Goal: Task Accomplishment & Management: Complete application form

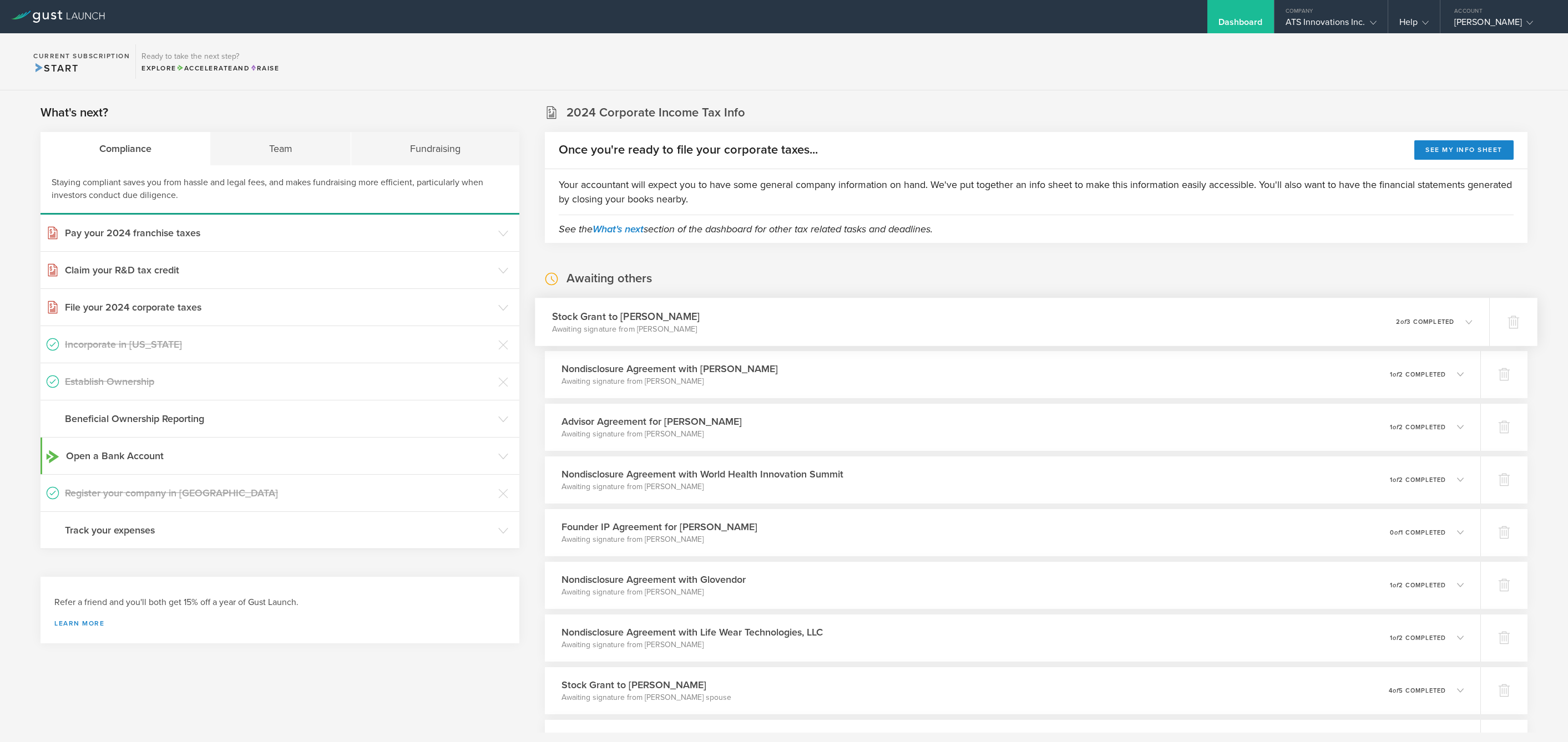
click at [1423, 320] on p "2 of 3 completed" at bounding box center [1425, 321] width 58 height 6
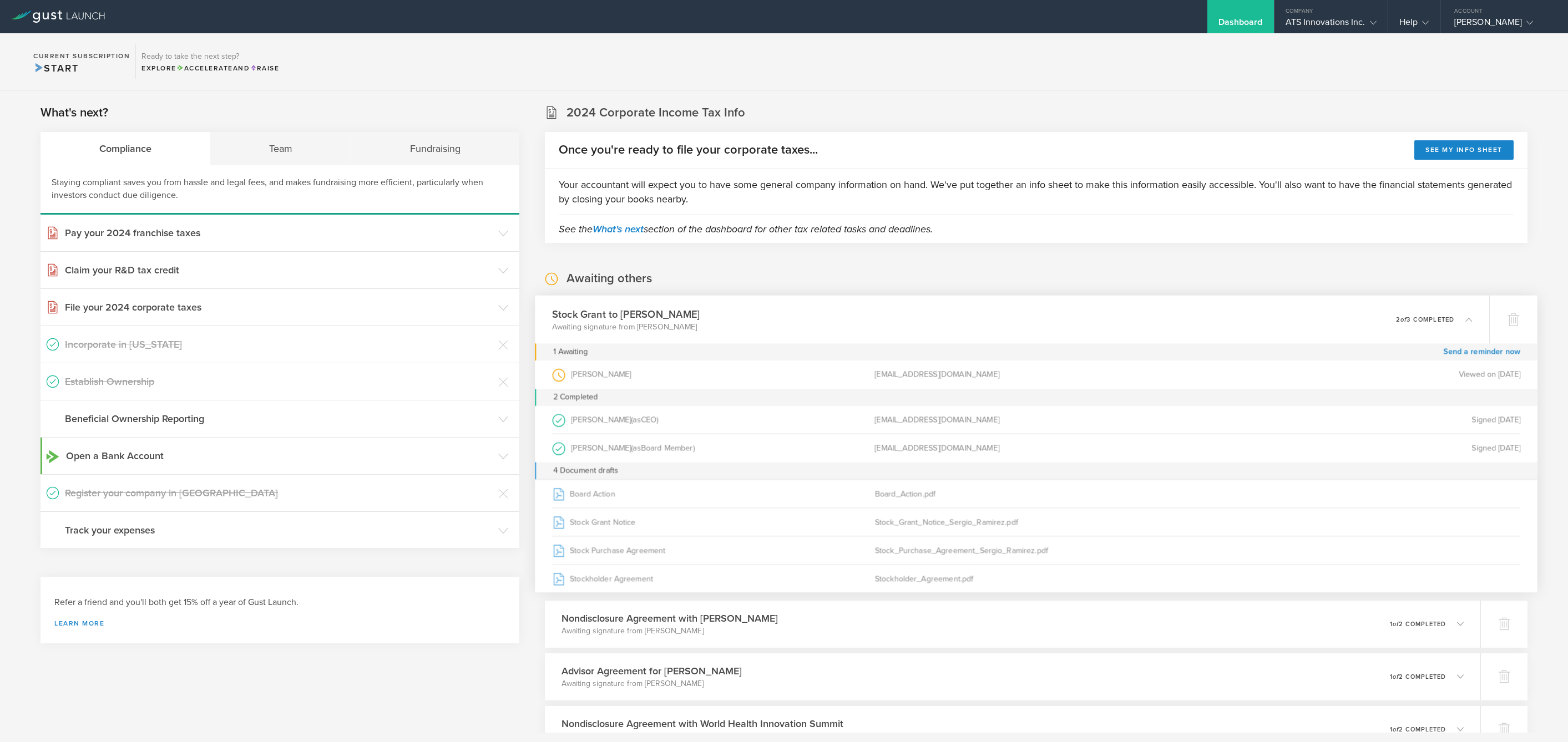
click at [1198, 282] on div "Awaiting others Stock Grant to Sergio Ramirez Awaiting signature from Sergio Ra…" at bounding box center [1036, 644] width 983 height 746
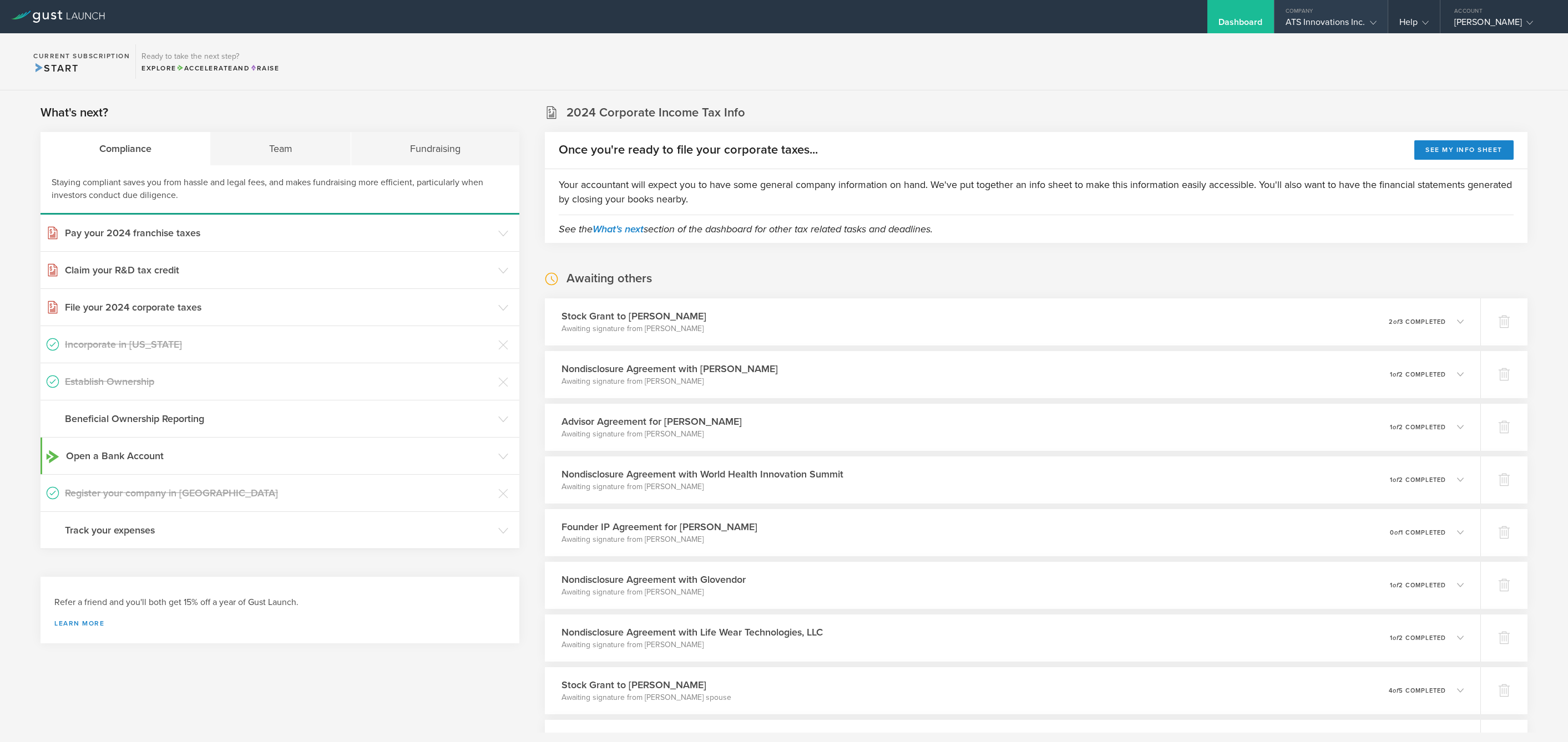
click at [1349, 10] on div "Company" at bounding box center [1331, 8] width 113 height 17
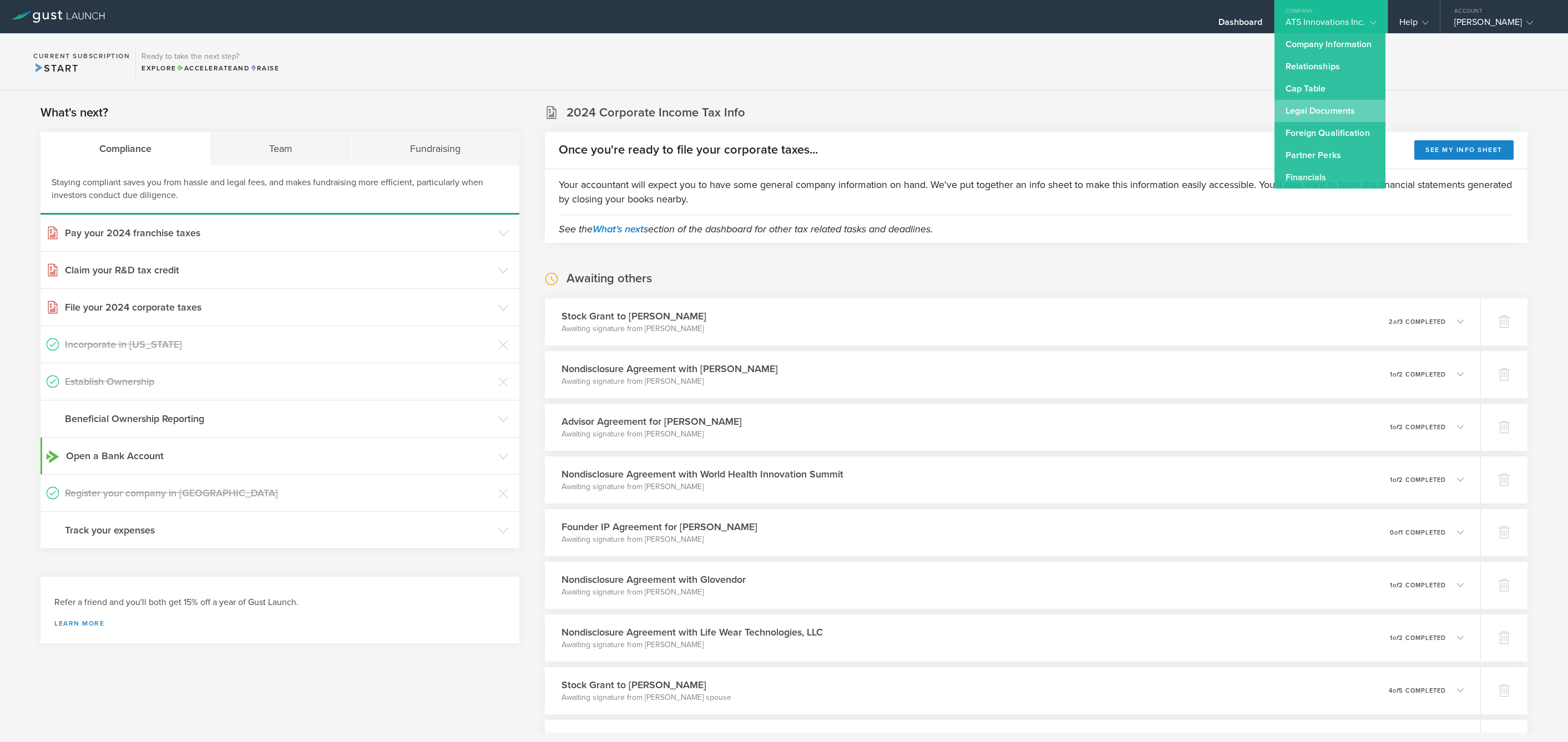
click at [1332, 107] on link "Legal Documents" at bounding box center [1330, 111] width 111 height 22
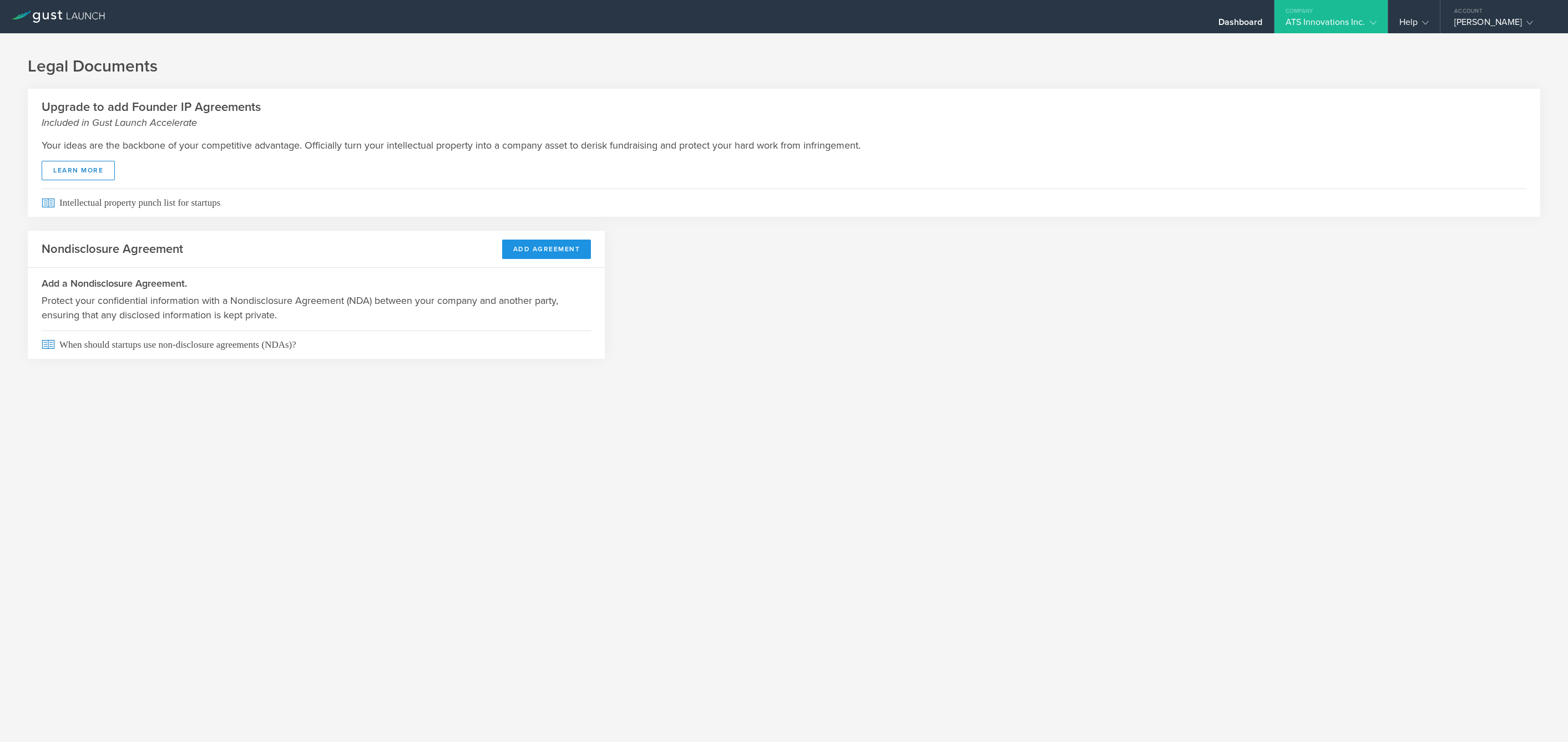
click at [532, 253] on button "Add Agreement" at bounding box center [547, 249] width 90 height 20
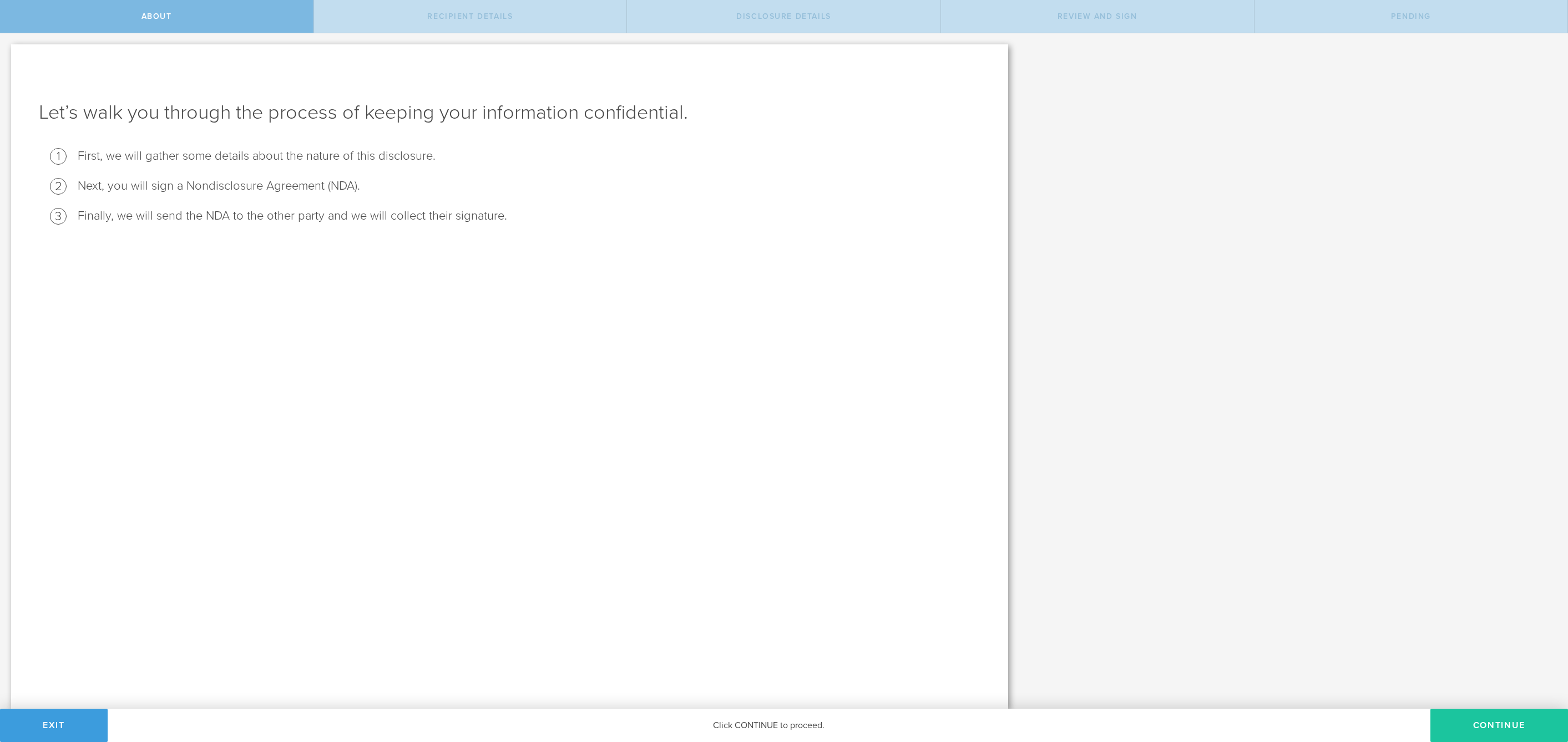
click at [1485, 722] on button "Continue" at bounding box center [1499, 726] width 138 height 34
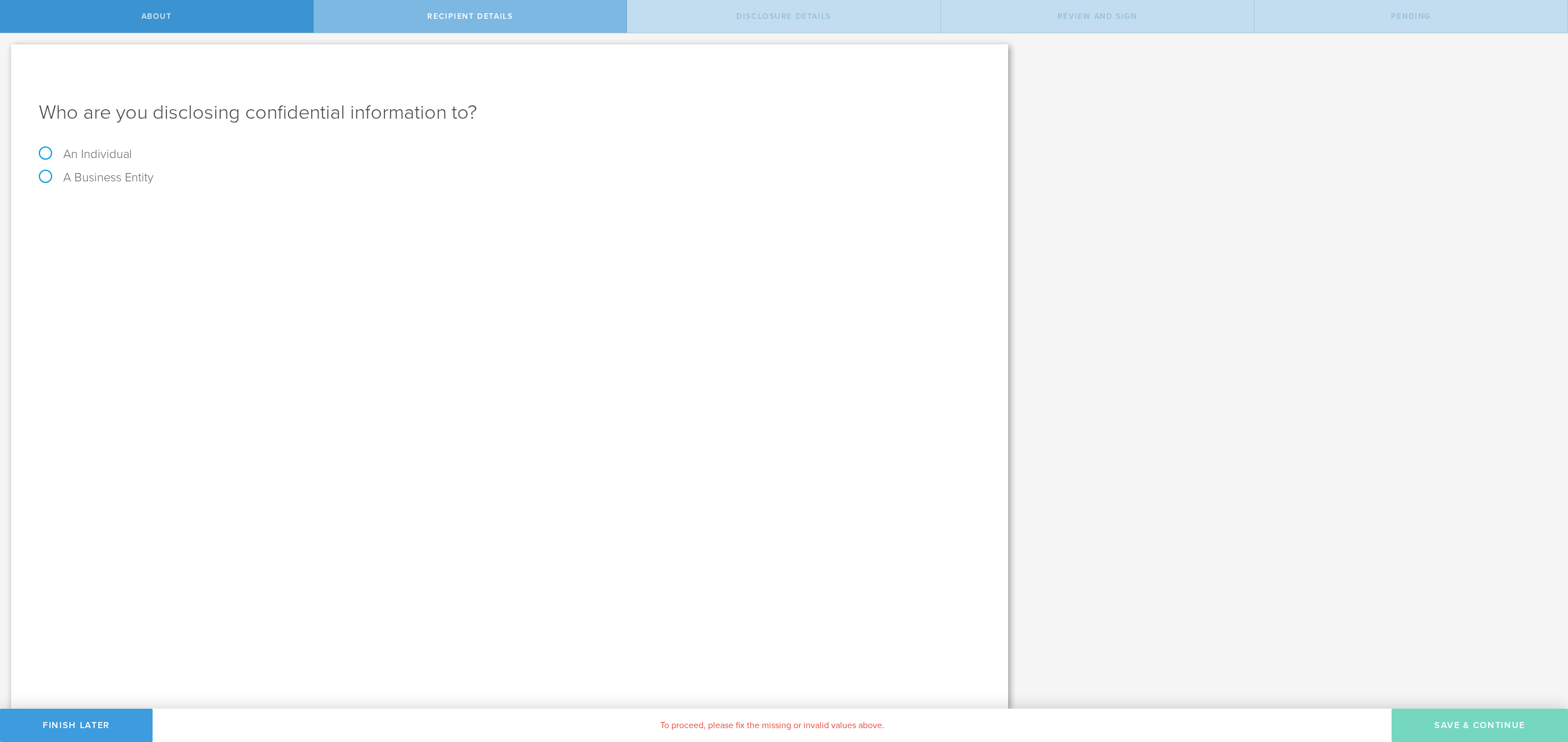
click at [103, 169] on div "An Individual" at bounding box center [509, 160] width 942 height 23
click at [103, 176] on label "A Business Entity" at bounding box center [96, 177] width 115 height 15
click at [7, 51] on input "A Business Entity" at bounding box center [4, 42] width 7 height 18
radio input "true"
click at [103, 157] on label "An Individual" at bounding box center [85, 154] width 93 height 15
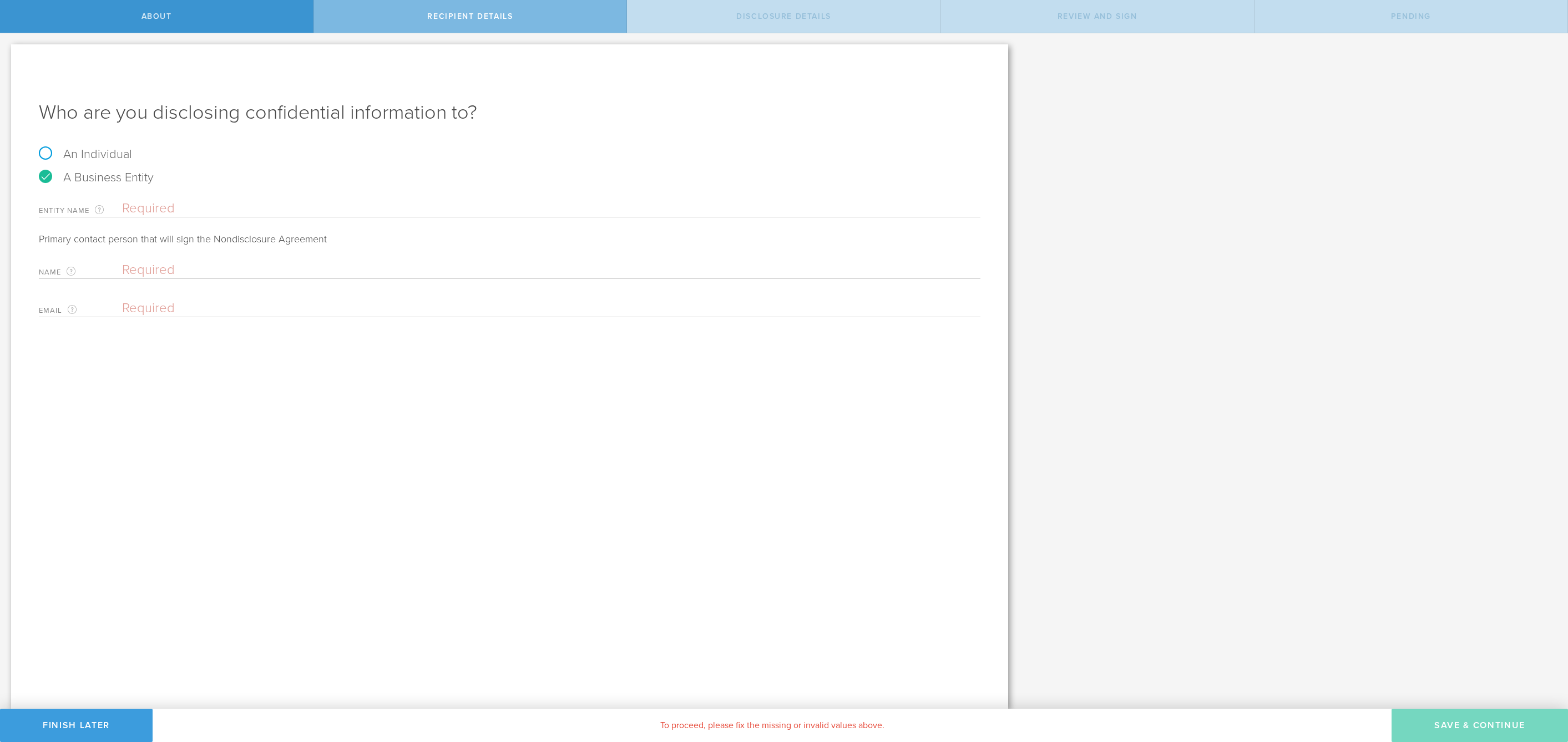
click at [7, 51] on input "An Individual" at bounding box center [4, 42] width 7 height 18
radio input "true"
click at [202, 218] on div "Name The first and last name of the person that you are disclosing confidential…" at bounding box center [509, 225] width 942 height 61
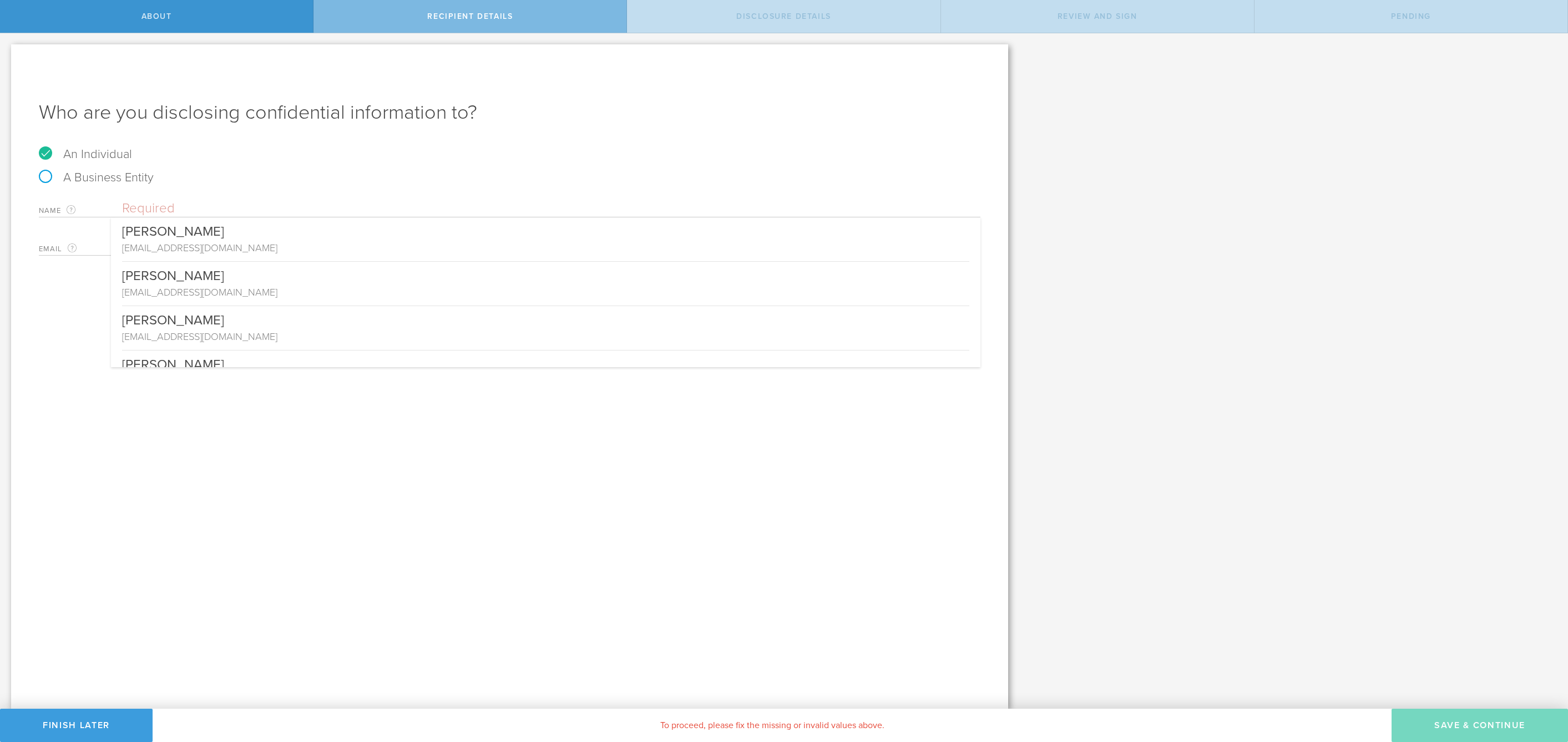
click at [202, 205] on input "text" at bounding box center [551, 209] width 859 height 17
click at [202, 204] on input "text" at bounding box center [551, 209] width 859 height 17
click at [78, 177] on label "A Business Entity" at bounding box center [96, 177] width 115 height 15
click at [7, 51] on input "A Business Entity" at bounding box center [4, 42] width 7 height 18
radio input "true"
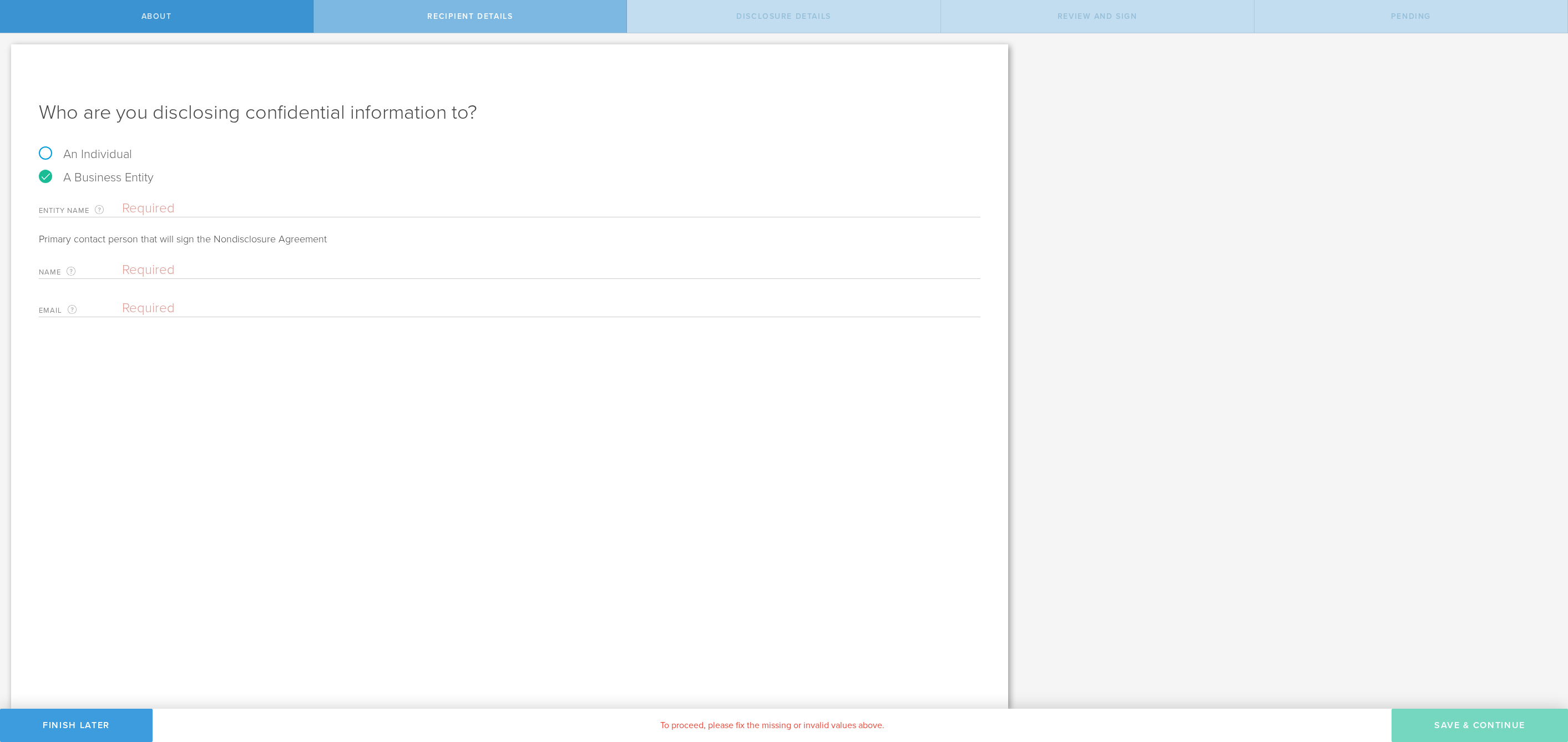
click at [111, 155] on label "An Individual" at bounding box center [85, 154] width 93 height 15
click at [7, 51] on input "An Individual" at bounding box center [4, 42] width 7 height 18
radio input "true"
click at [190, 210] on input "text" at bounding box center [551, 209] width 859 height 17
type input "[PERSON_NAME]"
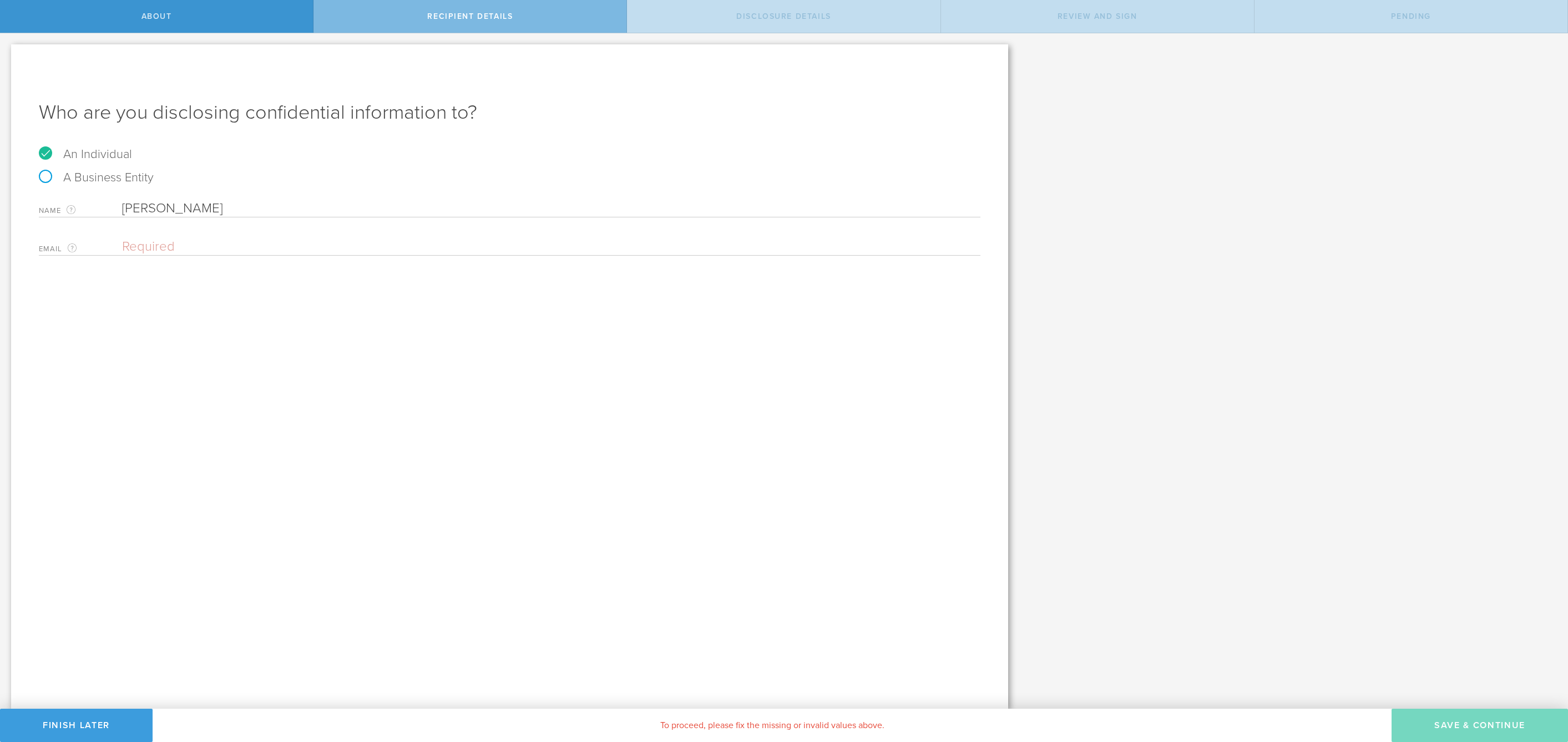
click at [176, 245] on input "email" at bounding box center [548, 247] width 853 height 17
paste input "[EMAIL_ADDRESS][DOMAIN_NAME]"
type input "[EMAIL_ADDRESS][DOMAIN_NAME]"
click at [1443, 717] on button "Save & Continue" at bounding box center [1480, 726] width 176 height 34
select select "string:5 years"
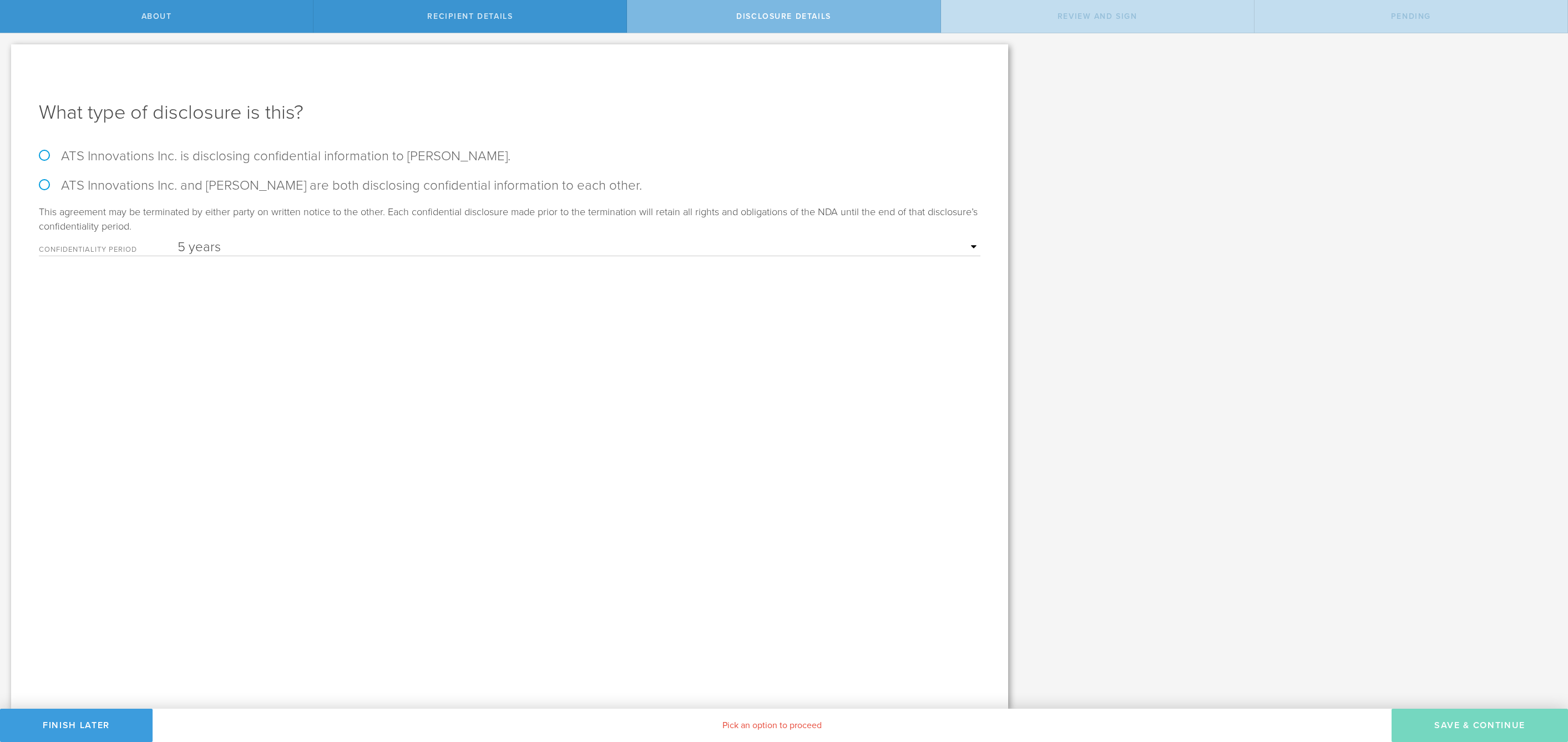
click at [348, 164] on form "ATS Innovations Inc. is disclosing confidential information to [PERSON_NAME]. A…" at bounding box center [509, 202] width 942 height 108
click at [348, 162] on label "ATS Innovations Inc. is disclosing confidential information to [PERSON_NAME]." at bounding box center [509, 156] width 942 height 16
click at [7, 57] on input "ATS Innovations Inc. is disclosing confidential information to [PERSON_NAME]." at bounding box center [4, 45] width 7 height 23
radio input "true"
click at [352, 187] on label "ATS Innovations Inc. and [PERSON_NAME] are both disclosing confidential informa…" at bounding box center [509, 186] width 942 height 16
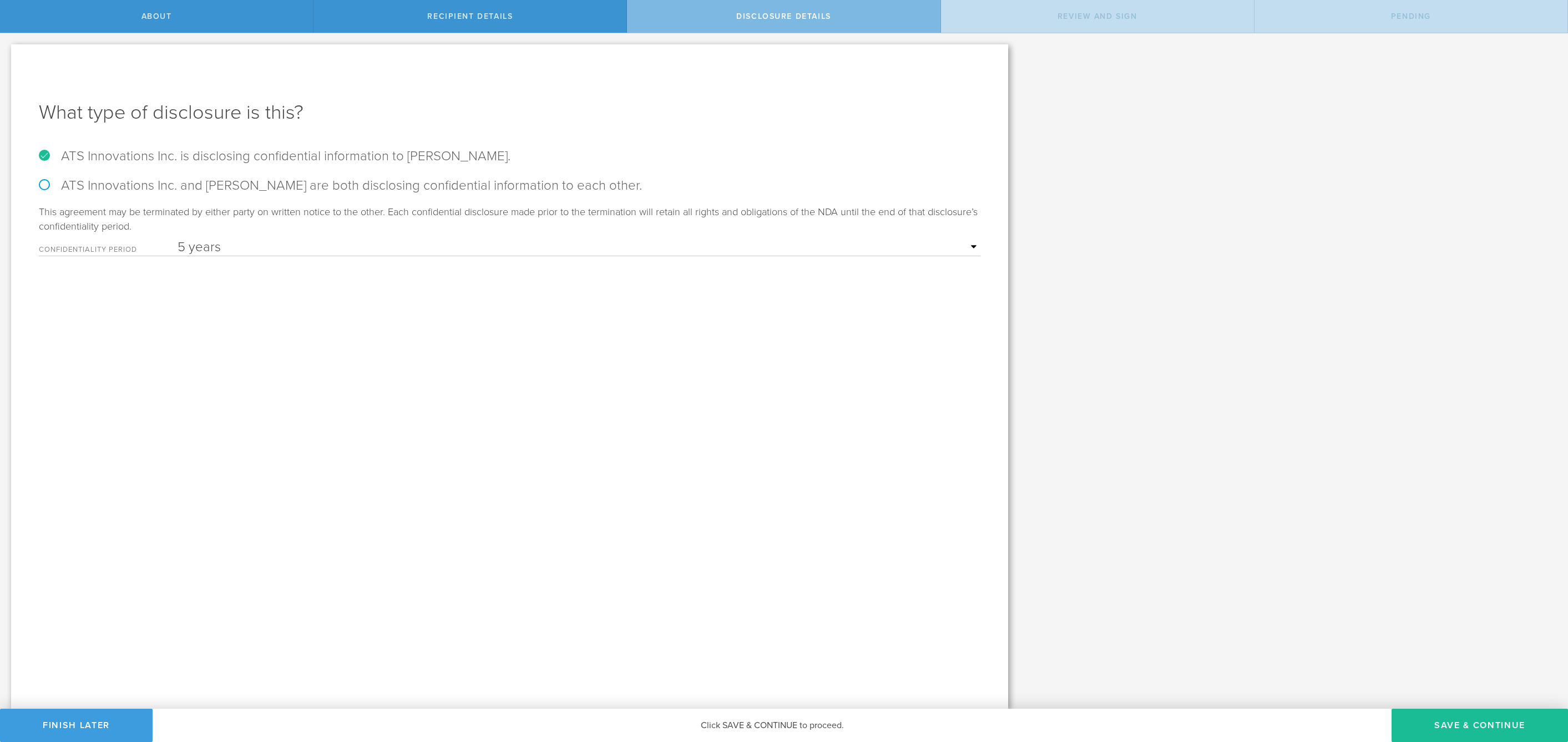
click at [7, 57] on input "ATS Innovations Inc. and [PERSON_NAME] are both disclosing confidential informa…" at bounding box center [4, 45] width 7 height 23
radio input "true"
click at [1462, 706] on div "Let’s walk you through the process of keeping your information confidential. Fi…" at bounding box center [784, 371] width 1568 height 676
click at [1462, 716] on button "Save & Continue" at bounding box center [1480, 726] width 176 height 34
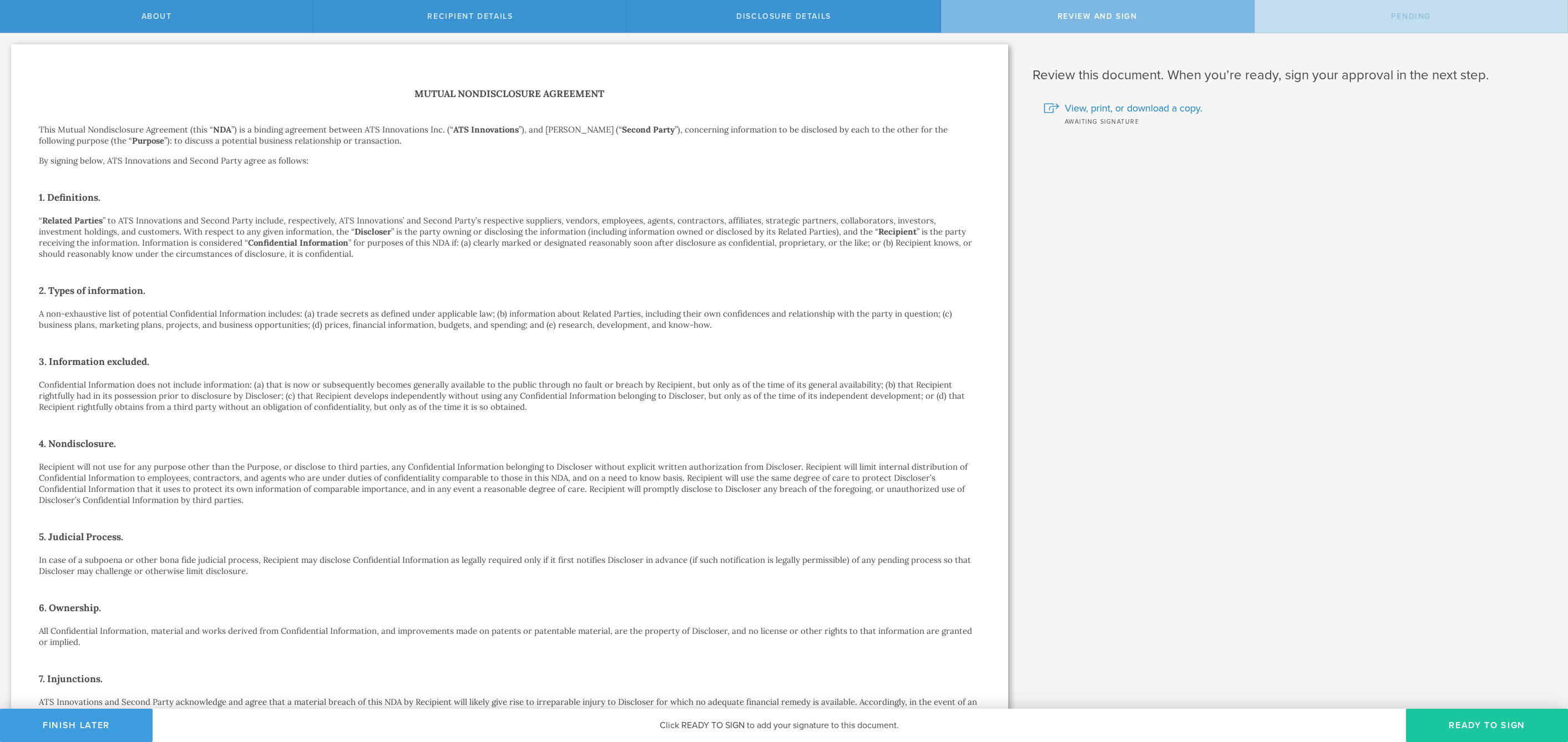
click at [1448, 727] on button "Ready to Sign" at bounding box center [1487, 726] width 162 height 34
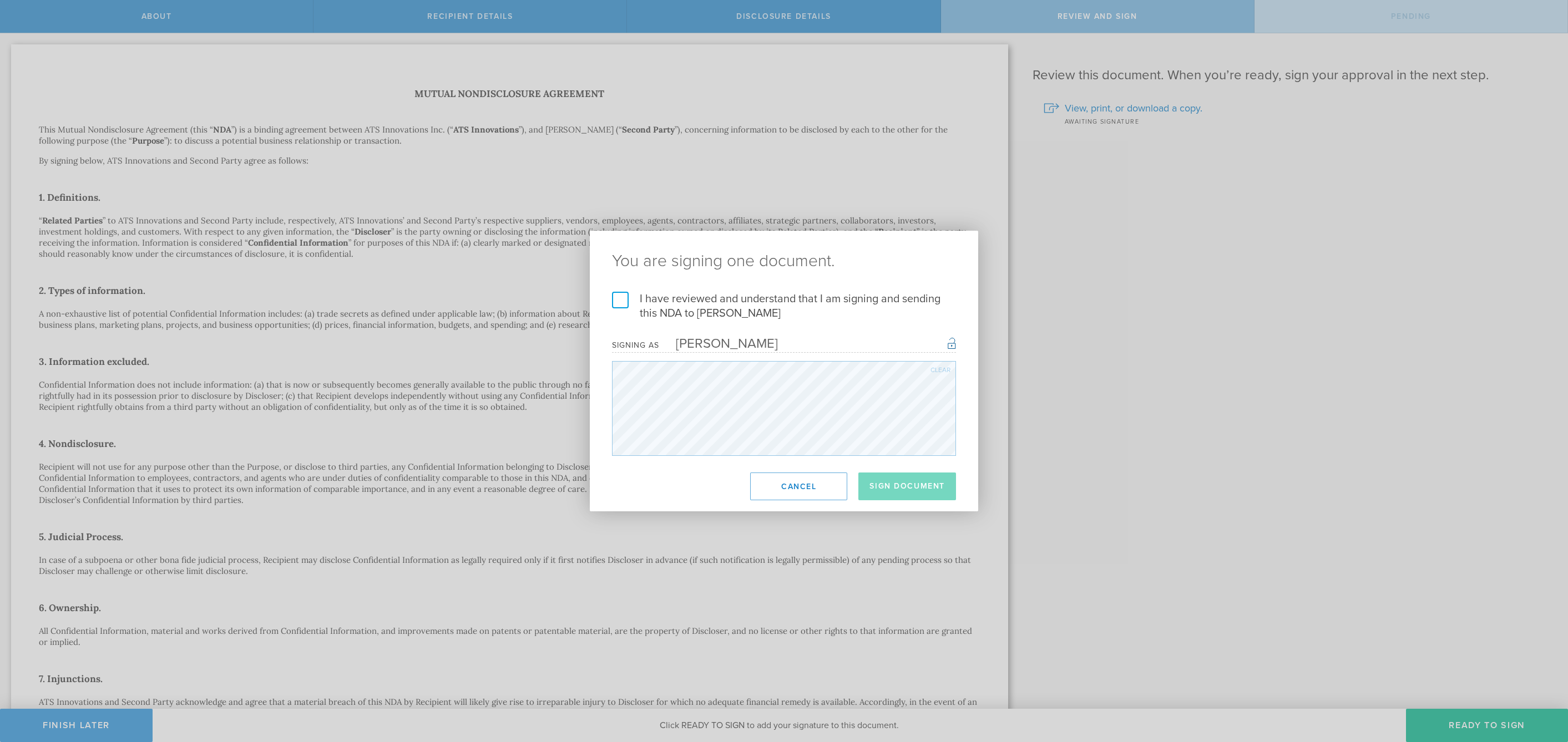
click at [702, 300] on label "I have reviewed and understand that I am signing and sending this NDA to [PERSO…" at bounding box center [784, 306] width 344 height 29
click at [0, 0] on input "I have reviewed and understand that I am signing and sending this NDA to [PERSO…" at bounding box center [0, 0] width 0 height 0
click at [926, 496] on button "Sign Document" at bounding box center [907, 486] width 97 height 28
